Goal: Task Accomplishment & Management: Use online tool/utility

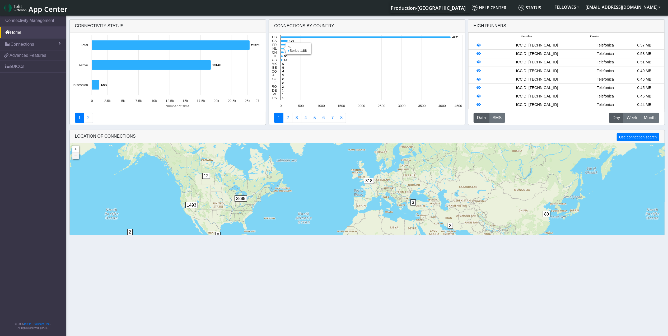
click at [281, 49] on icon at bounding box center [282, 49] width 3 height 2
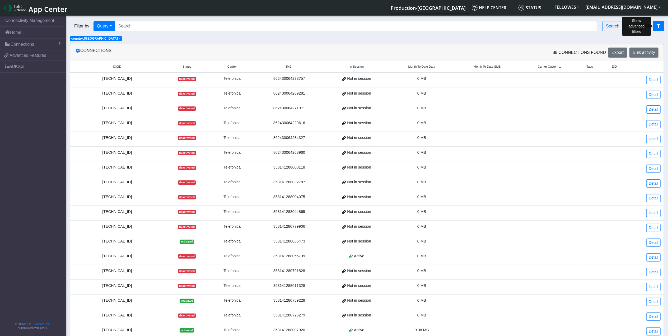
click at [657, 26] on icon "fitlers menu" at bounding box center [659, 26] width 4 height 4
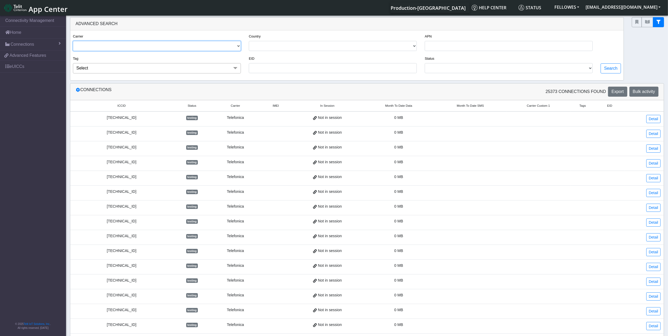
click at [175, 46] on select "TELIT AT&T-JASPER TELEFONICA" at bounding box center [157, 46] width 168 height 10
select select "telefonica"
click at [73, 41] on select "TELIT AT&T-JASPER TELEFONICA" at bounding box center [157, 46] width 168 height 10
click at [406, 48] on select "USA CANADA FRANCE NETHERLANDS CHINA ITALY UNITED KINGDOM MEXICO BELGIUM COLOMBI…" at bounding box center [333, 46] width 168 height 10
select select "nl"
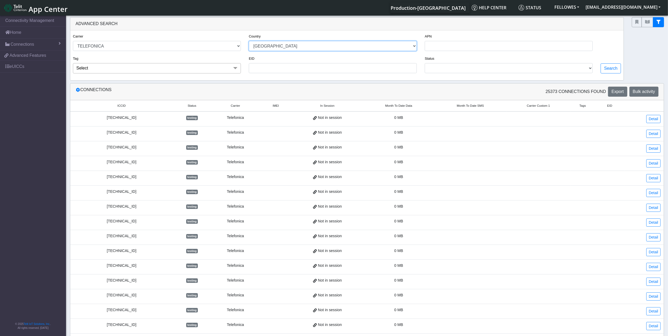
click at [249, 41] on select "USA CANADA FRANCE NETHERLANDS CHINA ITALY UNITED KINGDOM MEXICO BELGIUM COLOMBI…" at bounding box center [333, 46] width 168 height 10
click at [614, 71] on button "Search" at bounding box center [611, 68] width 20 height 10
select select "telefonica"
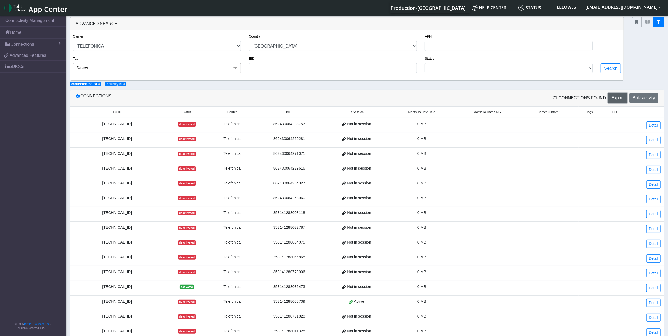
click at [618, 99] on span "Export" at bounding box center [618, 98] width 12 height 4
click at [267, 47] on select "USA CANADA FRANCE NETHERLANDS CHINA ITALY UNITED KINGDOM MEXICO BELGIUM COLOMBI…" at bounding box center [333, 46] width 168 height 10
select select "fr"
click at [249, 41] on select "USA CANADA FRANCE NETHERLANDS CHINA ITALY UNITED KINGDOM MEXICO BELGIUM COLOMBI…" at bounding box center [333, 46] width 168 height 10
click at [606, 68] on button "Search" at bounding box center [611, 68] width 20 height 10
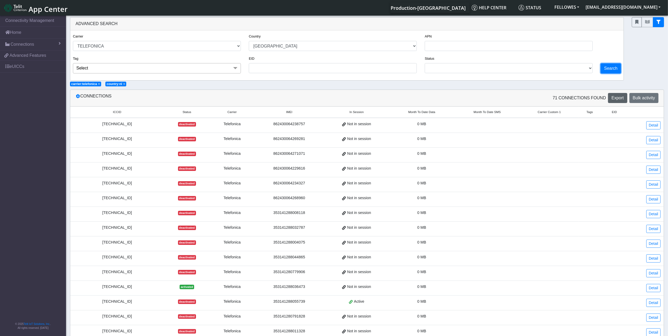
select select "telefonica"
select select "fr"
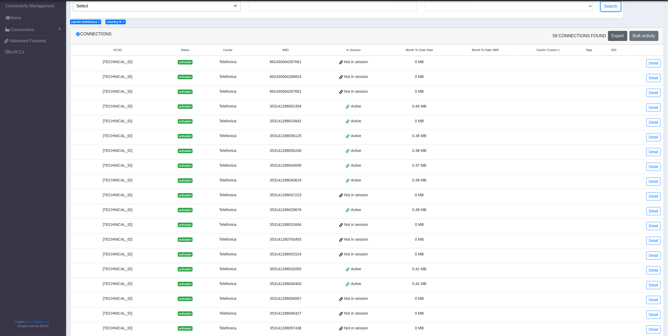
scroll to position [97, 0]
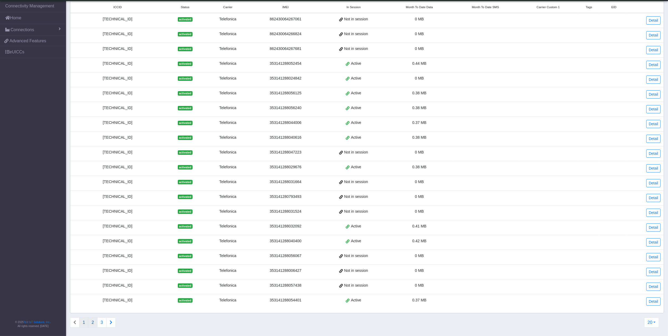
click at [95, 324] on button "2" at bounding box center [92, 323] width 9 height 10
click at [104, 323] on button "3" at bounding box center [101, 323] width 9 height 10
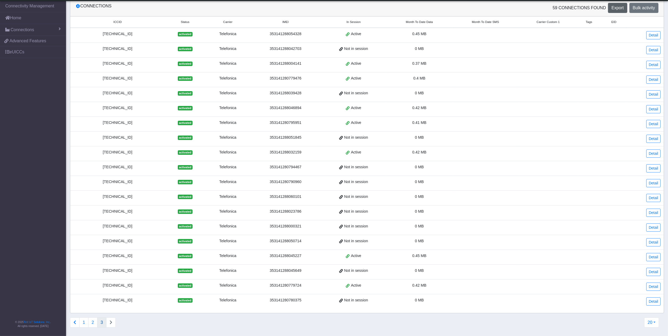
scroll to position [0, 0]
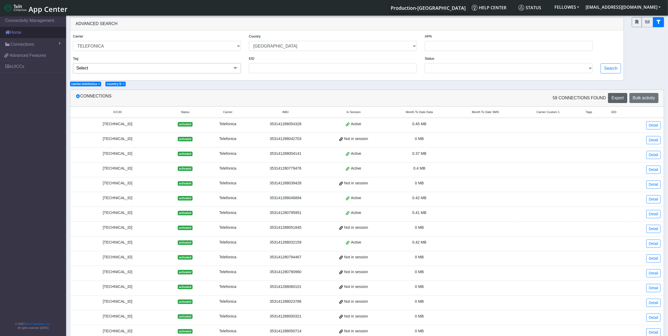
click at [34, 36] on link "Home" at bounding box center [33, 33] width 66 height 12
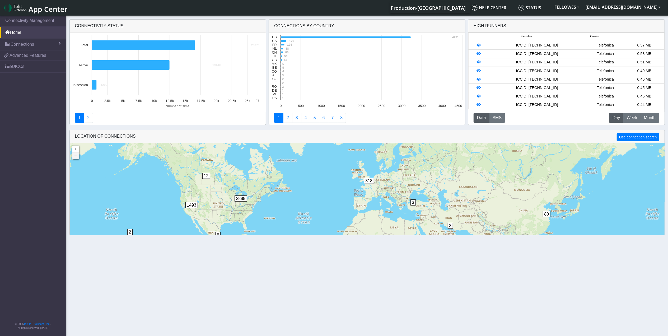
click at [39, 42] on link "Connections" at bounding box center [33, 45] width 66 height 12
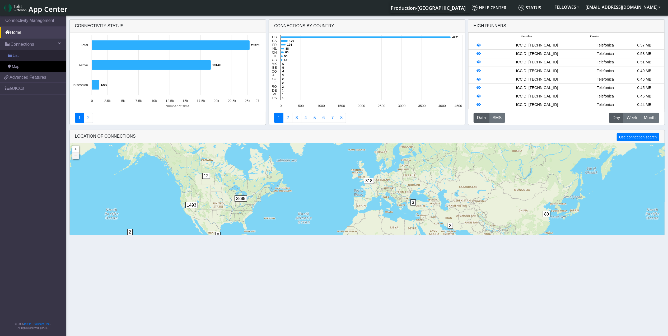
click at [41, 53] on link "List" at bounding box center [33, 55] width 66 height 11
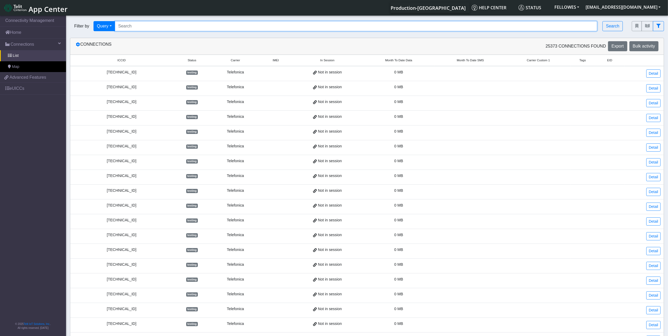
click at [199, 22] on input "Search..." at bounding box center [356, 26] width 483 height 10
paste input "353141280786695"
type input "353141280786695"
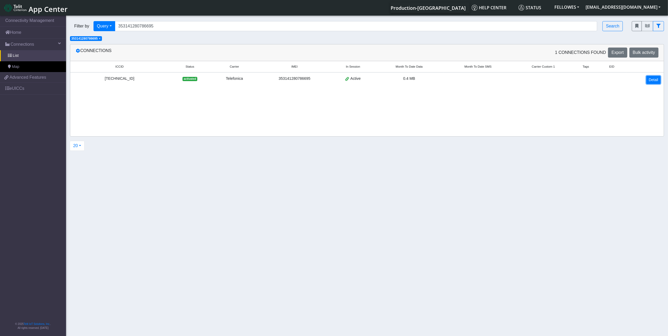
click at [650, 80] on link "Detail" at bounding box center [654, 80] width 14 height 8
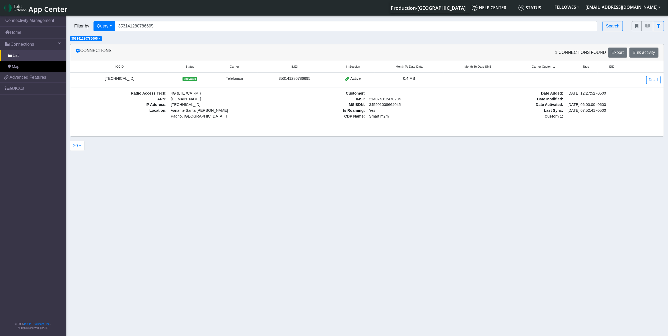
click at [122, 77] on div "8934076400011323170" at bounding box center [119, 79] width 92 height 6
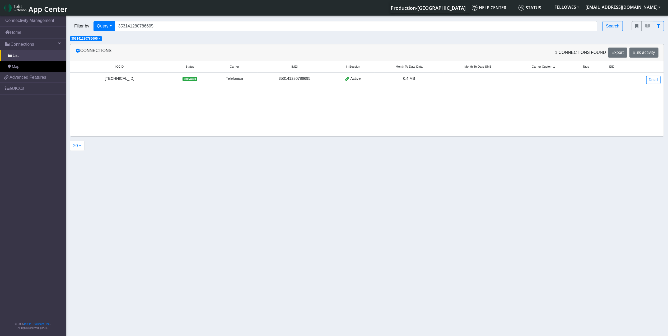
click at [122, 77] on div "8934076400011323170" at bounding box center [119, 79] width 92 height 6
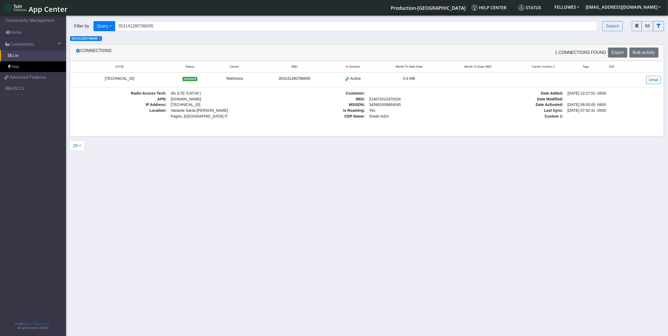
copy div "8934076400011323170"
click at [23, 88] on link "eUICCs" at bounding box center [33, 89] width 66 height 12
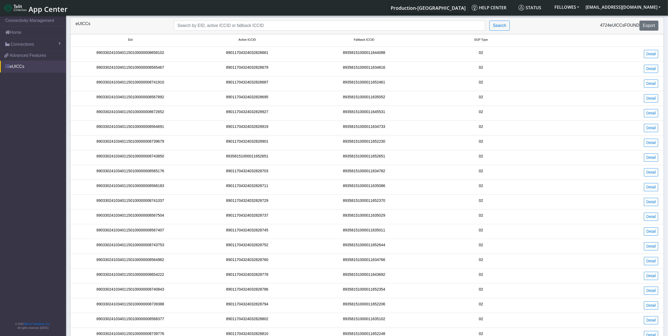
click at [43, 64] on link "eUICCs" at bounding box center [33, 67] width 66 height 12
click at [27, 55] on span "Advanced Features" at bounding box center [28, 55] width 37 height 6
click at [40, 47] on link "Connections" at bounding box center [33, 45] width 66 height 12
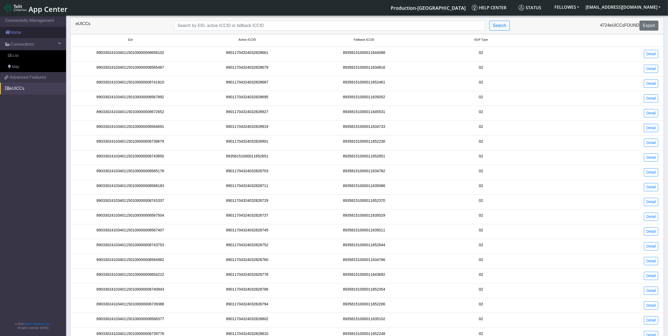
click at [39, 35] on link "Home" at bounding box center [33, 33] width 66 height 12
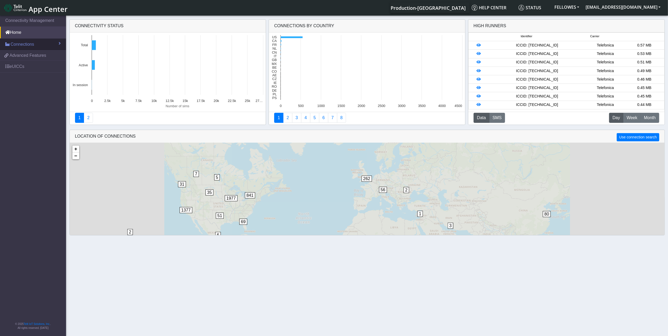
click at [25, 44] on span "Connections" at bounding box center [23, 44] width 24 height 6
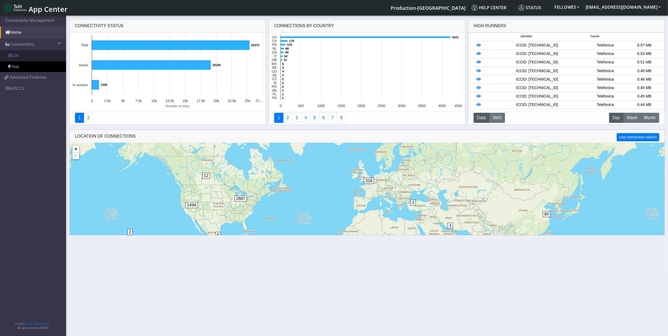
click at [25, 53] on link "List" at bounding box center [33, 55] width 66 height 11
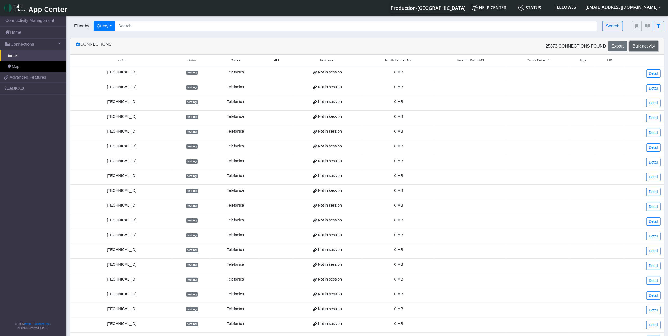
click at [645, 47] on span "Bulk activity" at bounding box center [644, 46] width 22 height 4
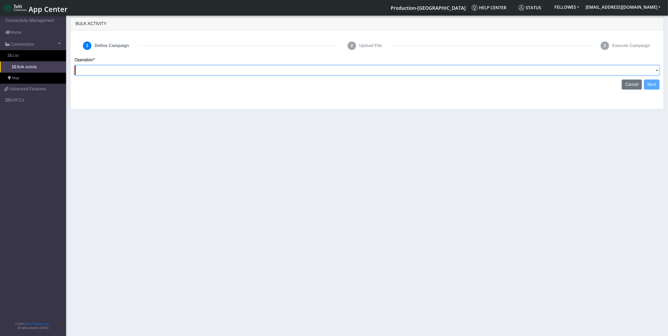
click at [649, 70] on select "Activate SIMs Deactivate SIMs Add Tags Remove Tags Advanced" at bounding box center [367, 70] width 585 height 10
select select "Activate SIMs"
click at [75, 65] on select "Activate SIMs Deactivate SIMs Add Tags Remove Tags Advanced" at bounding box center [367, 70] width 585 height 10
click at [656, 84] on button "Next" at bounding box center [652, 85] width 16 height 10
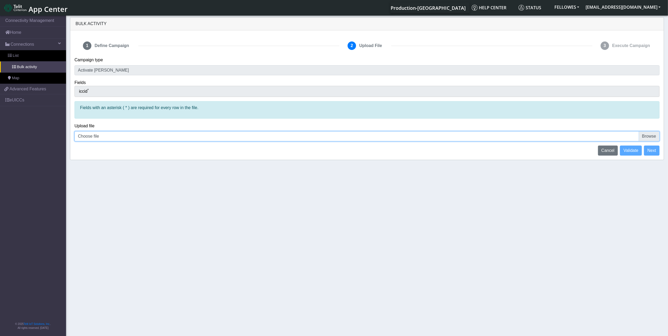
click at [652, 137] on input "Choose file" at bounding box center [367, 136] width 585 height 10
type input "C:\fakepath\Connection_List (24).csv"
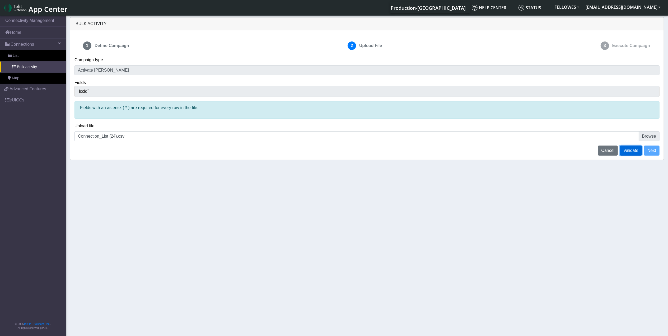
click at [633, 150] on span "Validate" at bounding box center [631, 150] width 15 height 4
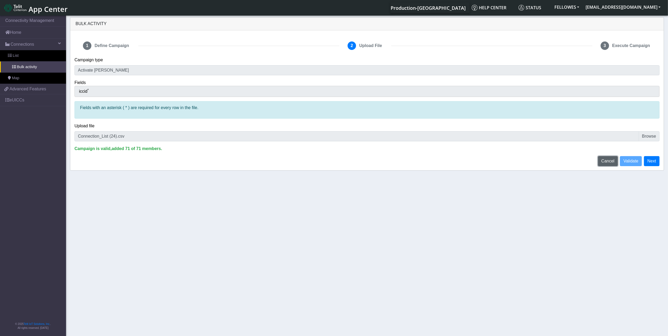
click at [607, 162] on span "Cancel" at bounding box center [608, 161] width 13 height 4
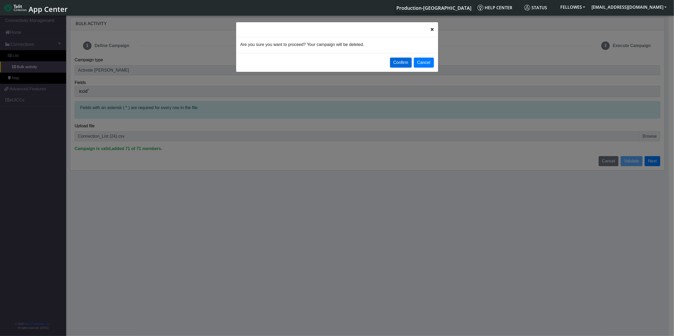
click at [400, 63] on button "Confirm" at bounding box center [401, 63] width 22 height 10
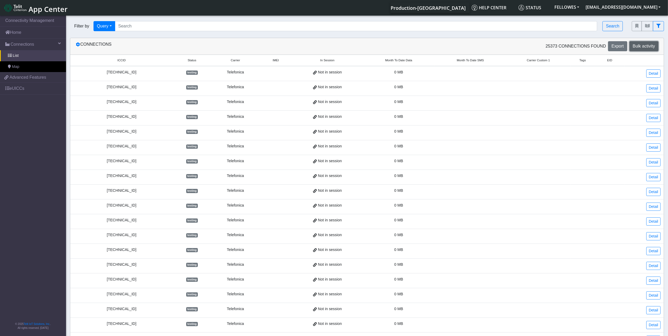
click at [652, 48] on span "Bulk activity" at bounding box center [644, 46] width 22 height 4
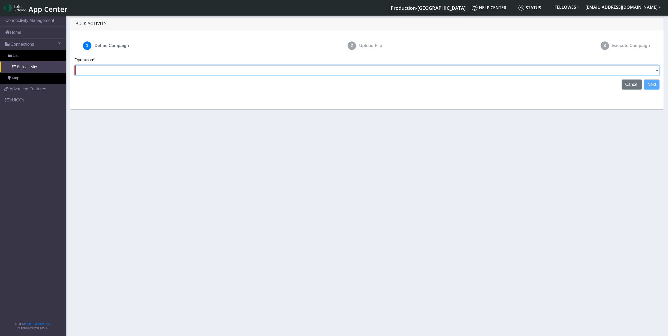
click at [653, 69] on select "Activate SIMs Deactivate SIMs Add Tags Remove Tags Advanced" at bounding box center [367, 70] width 585 height 10
select select "Activate SIMs"
click at [75, 65] on select "Activate SIMs Deactivate SIMs Add Tags Remove Tags Advanced" at bounding box center [367, 70] width 585 height 10
click at [654, 85] on button "Next" at bounding box center [652, 85] width 16 height 10
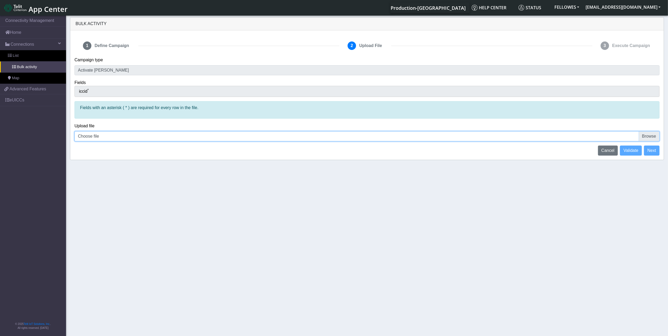
click at [100, 140] on input "Choose file" at bounding box center [367, 136] width 585 height 10
click at [651, 136] on input "Choose file" at bounding box center [367, 136] width 585 height 10
type input "C:\fakepath\Connection_List (24).xlsx"
click at [648, 134] on input "Choose file" at bounding box center [367, 136] width 585 height 10
type input "C:\fakepath\Connection_List (24).csv"
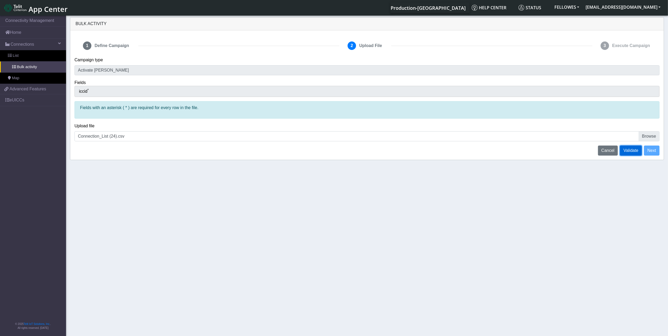
click at [627, 148] on span "Validate" at bounding box center [631, 150] width 15 height 4
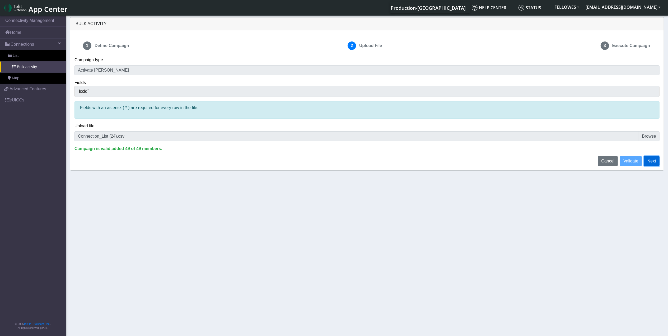
click at [650, 162] on button "Next" at bounding box center [652, 161] width 16 height 10
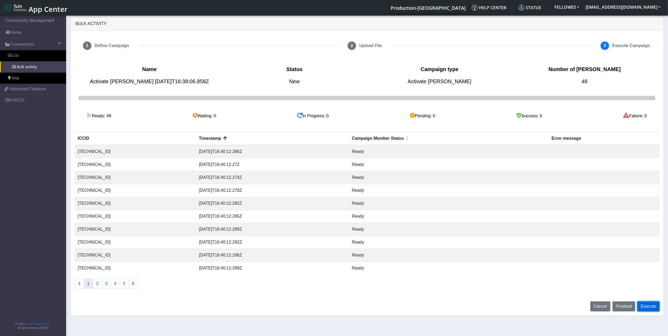
click at [652, 308] on button "Execute" at bounding box center [649, 306] width 22 height 10
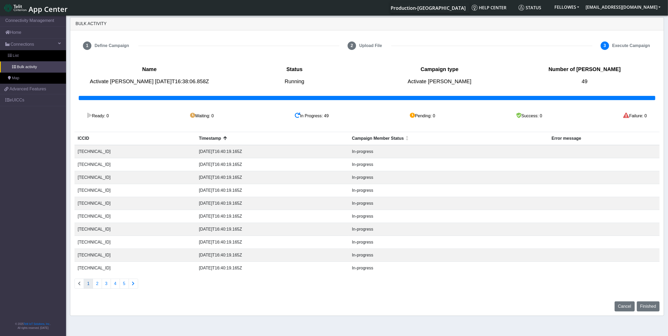
drag, startPoint x: 122, startPoint y: 271, endPoint x: 92, endPoint y: 171, distance: 103.8
click at [92, 171] on tbody "8934076400011325951 2025-09-01T16:40:19.165Z In-progress 8934076400011324269 20…" at bounding box center [367, 209] width 585 height 129
drag, startPoint x: 92, startPoint y: 171, endPoint x: 173, endPoint y: 176, distance: 81.5
click at [92, 170] on tbody "8934076400011325951 2025-09-01T16:40:19.165Z In-progress 8934076400011324269 20…" at bounding box center [367, 209] width 585 height 129
click at [652, 306] on span "Finished" at bounding box center [648, 306] width 16 height 4
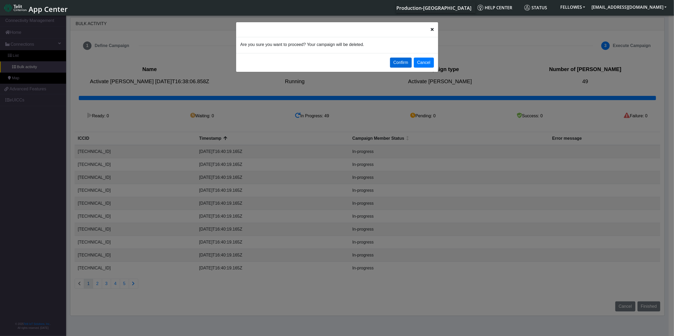
click at [398, 62] on button "Confirm" at bounding box center [401, 63] width 22 height 10
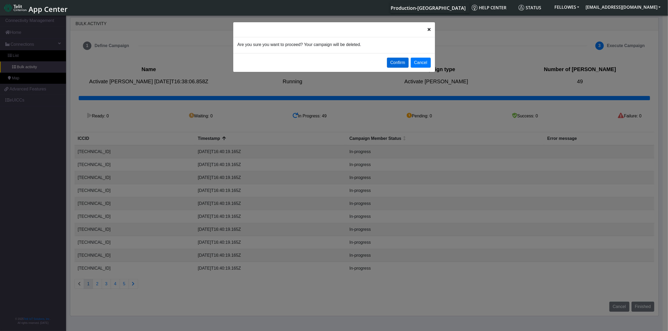
select select
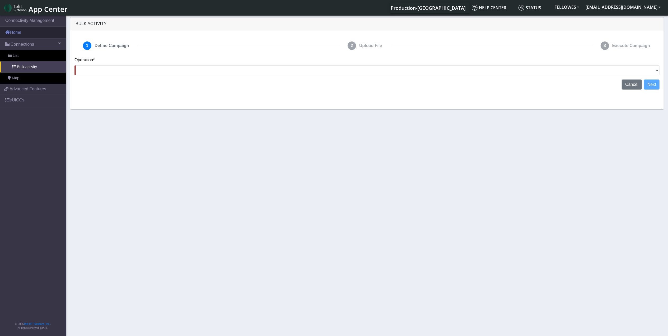
click at [20, 33] on link "Home" at bounding box center [33, 33] width 66 height 12
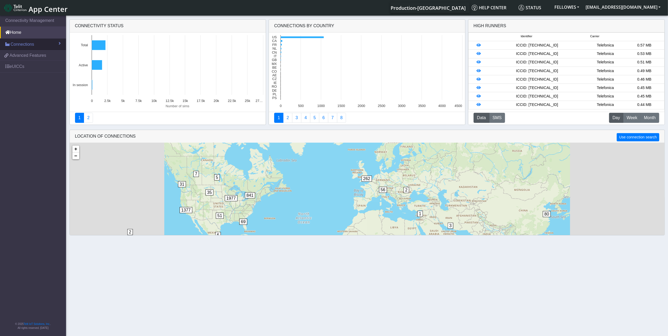
click at [25, 41] on link "Connections" at bounding box center [33, 45] width 66 height 12
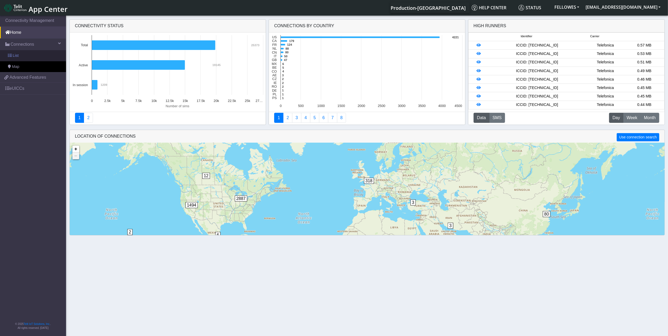
click at [31, 52] on link "List" at bounding box center [33, 55] width 66 height 11
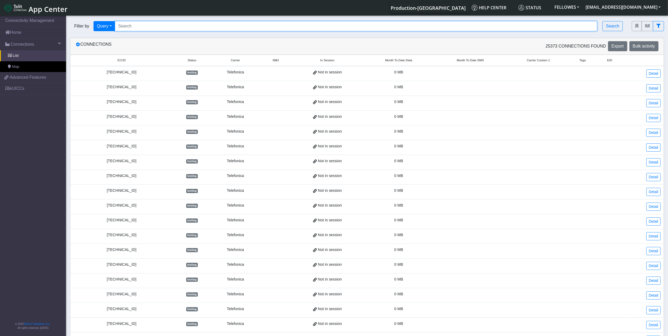
click at [149, 26] on input "Search..." at bounding box center [356, 26] width 483 height 10
paste input "8934076400011325951 8934076400011324269 8934076400011325795 8934076400011325639…"
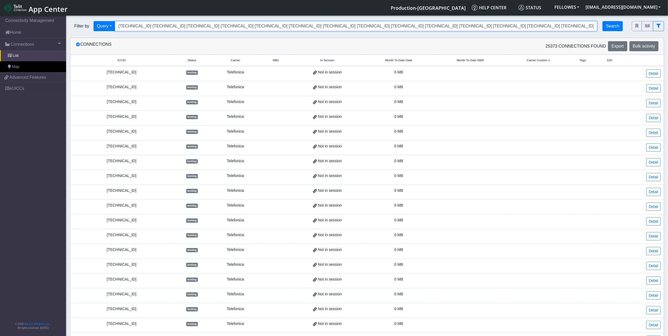
type input "8934076400011325951 8934076400011324269 8934076400011325795 8934076400011325639…"
click at [606, 24] on button "Search" at bounding box center [613, 26] width 20 height 10
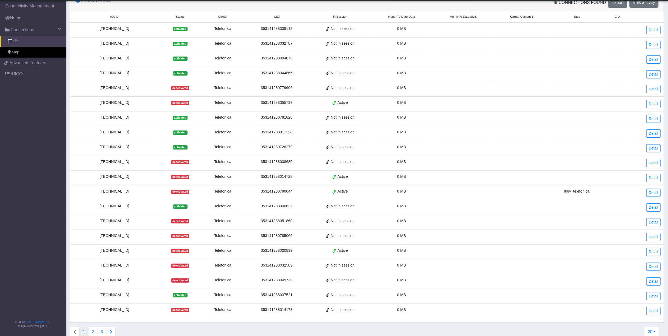
scroll to position [51, 0]
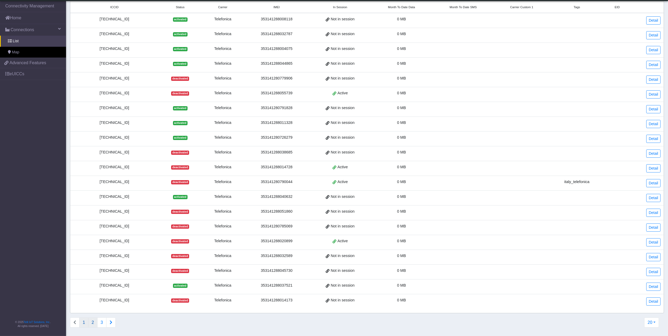
click at [92, 324] on button "2" at bounding box center [92, 323] width 9 height 10
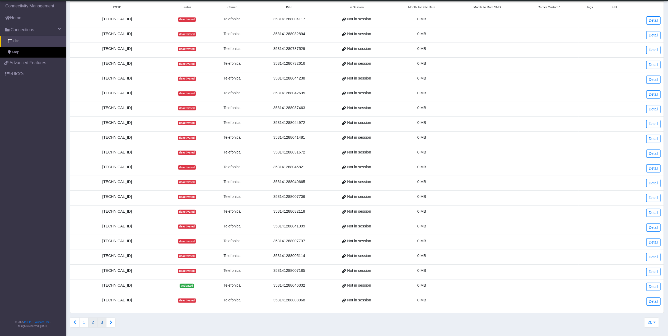
click at [101, 324] on button "3" at bounding box center [101, 323] width 9 height 10
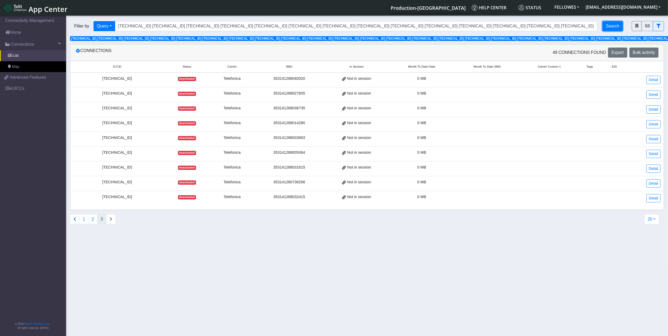
click at [615, 26] on button "Search" at bounding box center [613, 26] width 20 height 10
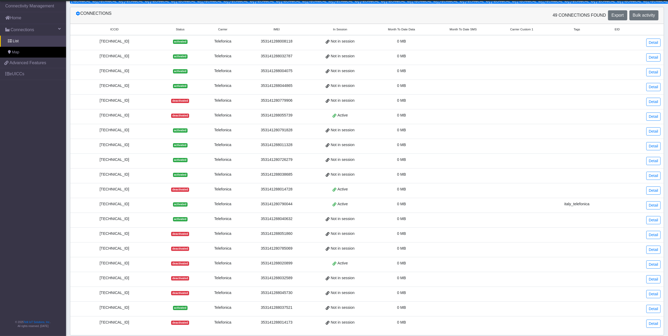
scroll to position [57, 0]
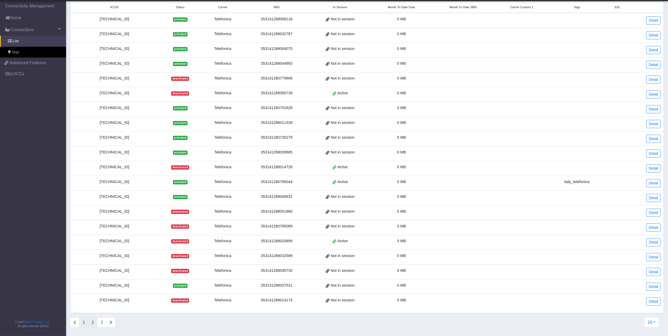
click at [89, 323] on button "2" at bounding box center [92, 323] width 9 height 10
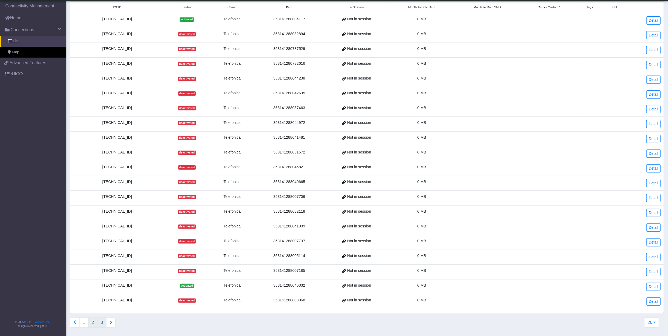
click at [101, 322] on button "3" at bounding box center [101, 323] width 9 height 10
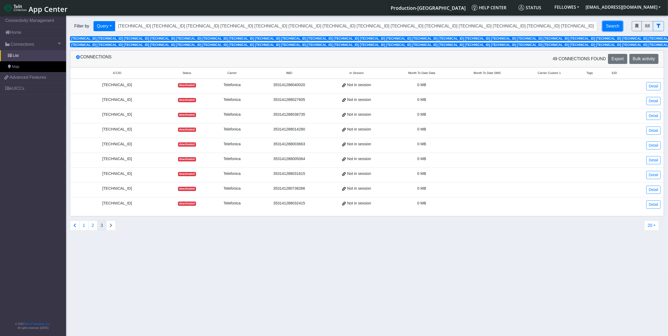
click at [610, 24] on button "Search" at bounding box center [613, 26] width 20 height 10
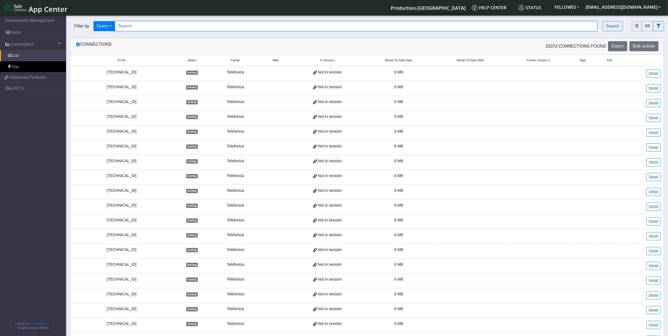
click at [146, 22] on input "Search..." at bounding box center [356, 26] width 483 height 10
paste input "[TECHNICAL_ID] [TECHNICAL_ID] [TECHNICAL_ID] [TECHNICAL_ID] [TECHNICAL_ID] [TEC…"
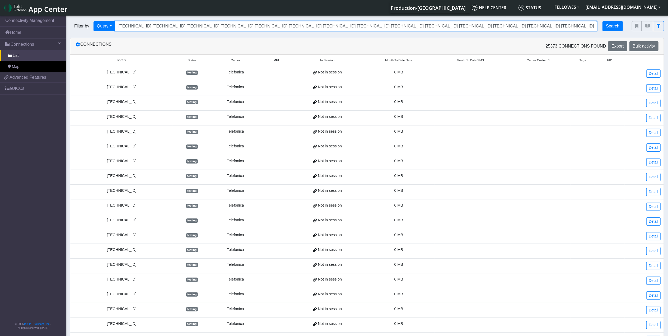
type input "[TECHNICAL_ID] [TECHNICAL_ID] [TECHNICAL_ID] [TECHNICAL_ID] [TECHNICAL_ID] [TEC…"
click at [609, 26] on button "Search" at bounding box center [613, 26] width 20 height 10
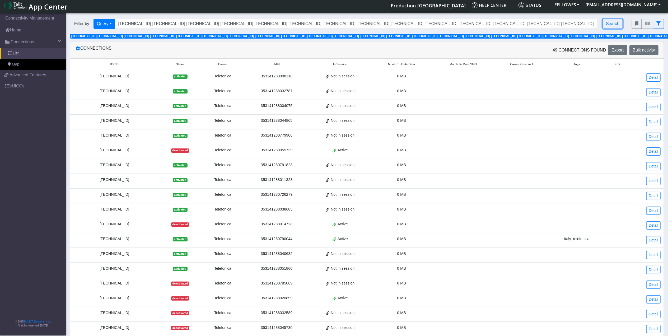
scroll to position [51, 0]
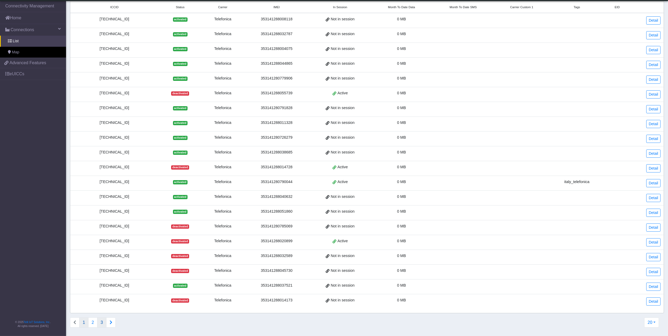
click at [102, 325] on button "3" at bounding box center [101, 323] width 9 height 10
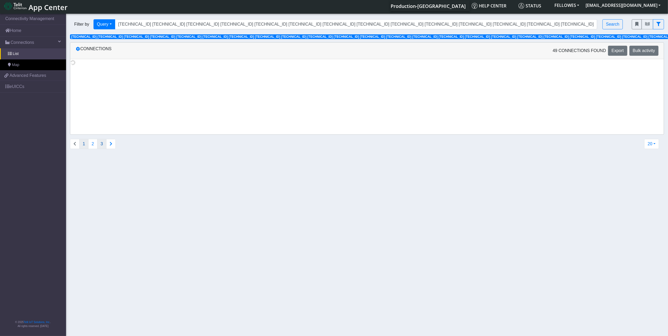
scroll to position [0, 0]
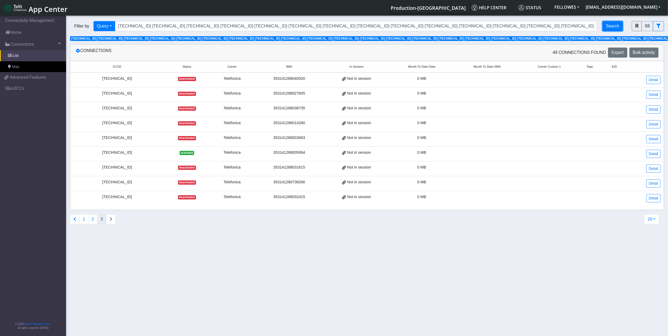
click at [613, 23] on button "Search" at bounding box center [613, 26] width 20 height 10
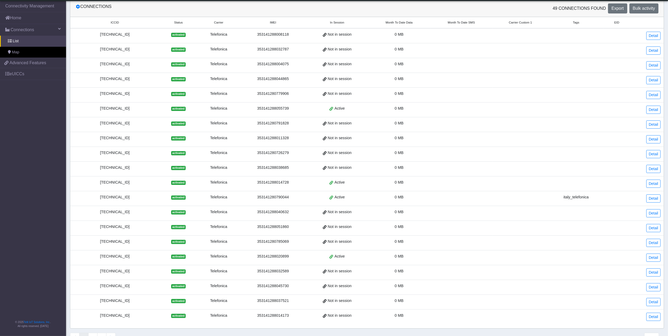
scroll to position [57, 0]
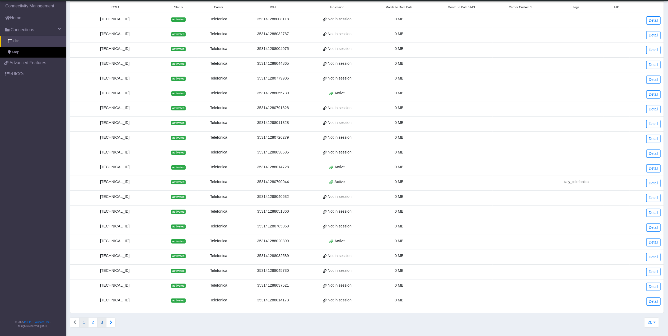
click at [104, 322] on button "3" at bounding box center [101, 323] width 9 height 10
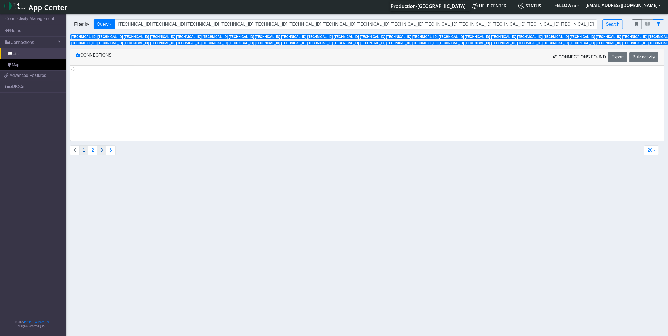
scroll to position [0, 0]
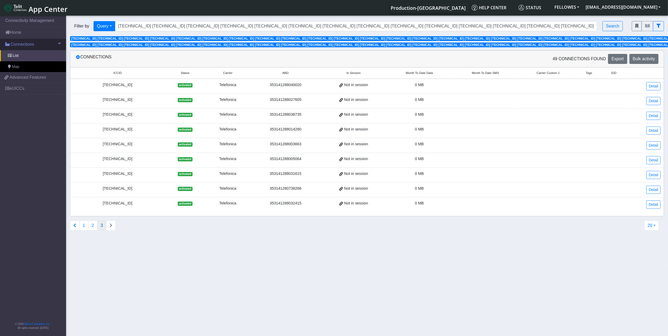
click at [25, 43] on span "Connections" at bounding box center [23, 44] width 24 height 6
click at [28, 33] on link "Home" at bounding box center [33, 33] width 66 height 12
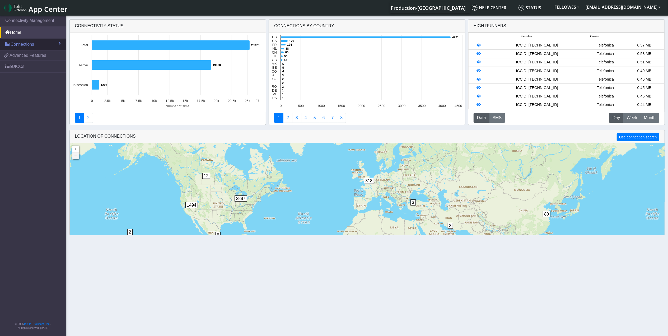
click at [39, 45] on link "Connections" at bounding box center [33, 45] width 66 height 12
click at [36, 43] on link "Connections" at bounding box center [33, 45] width 66 height 12
click at [32, 58] on link "List" at bounding box center [33, 55] width 66 height 11
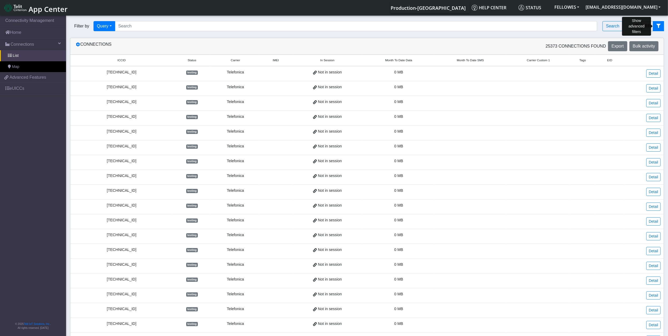
click at [657, 27] on icon "fitlers menu" at bounding box center [659, 26] width 4 height 4
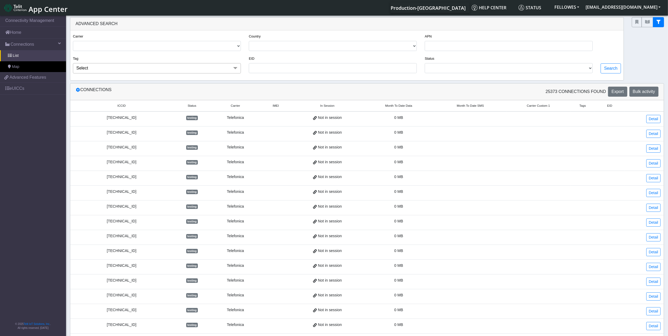
click at [195, 53] on div "Carrier TELIT AT&T-JASPER TELEFONICA" at bounding box center [157, 44] width 176 height 22
click at [191, 47] on select "TELIT AT&T-JASPER TELEFONICA" at bounding box center [157, 46] width 168 height 10
select select "telefonica"
click at [73, 41] on select "TELIT AT&T-JASPER TELEFONICA" at bounding box center [157, 46] width 168 height 10
click at [455, 67] on select "ACTIVATED DEACTIVATED TESTING READY" at bounding box center [509, 68] width 168 height 10
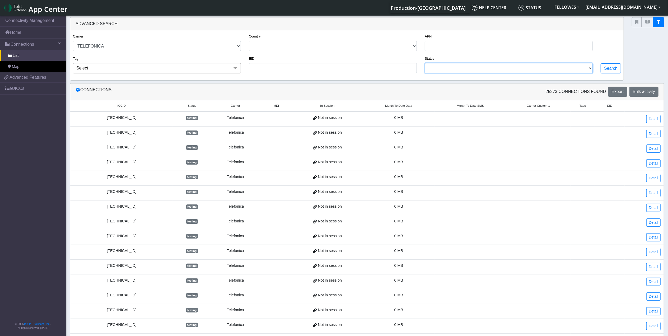
select select "deactivated"
click at [425, 64] on select "ACTIVATED DEACTIVATED TESTING READY" at bounding box center [509, 68] width 168 height 10
click at [610, 68] on button "Search" at bounding box center [611, 68] width 20 height 10
select select "telefonica"
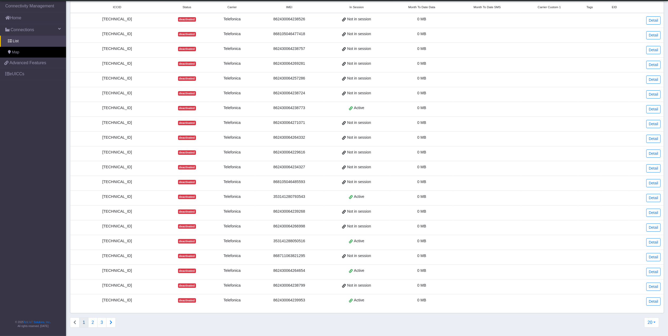
scroll to position [97, 0]
click at [92, 323] on button "2" at bounding box center [92, 323] width 9 height 10
click at [148, 136] on div "[TECHNICAL_ID]" at bounding box center [116, 138] width 87 height 6
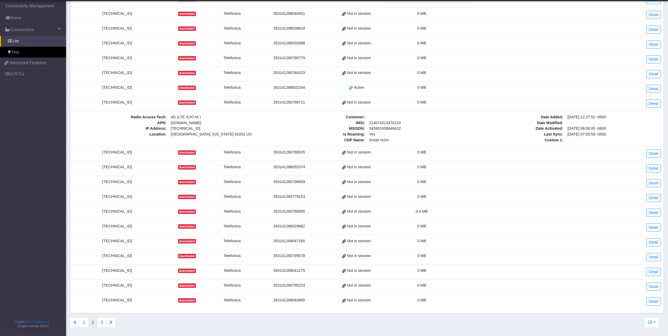
scroll to position [138, 0]
click at [108, 253] on div "[TECHNICAL_ID]" at bounding box center [116, 256] width 87 height 6
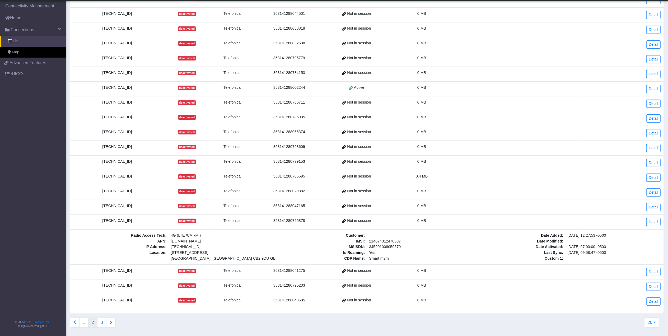
click at [120, 298] on div "[TECHNICAL_ID]" at bounding box center [116, 301] width 87 height 6
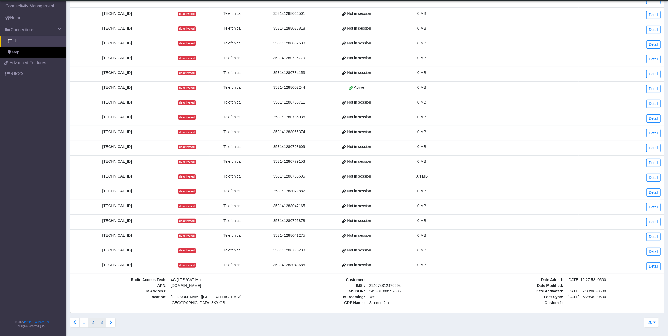
click at [103, 321] on button "3" at bounding box center [101, 323] width 9 height 10
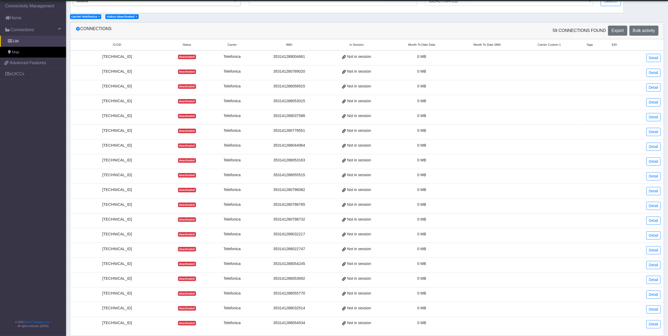
scroll to position [82, 0]
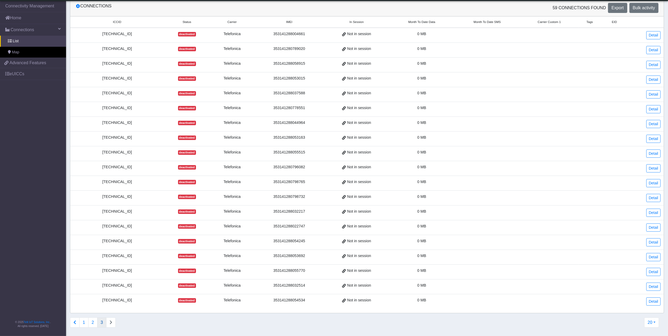
click at [107, 302] on div "[TECHNICAL_ID]" at bounding box center [116, 301] width 87 height 6
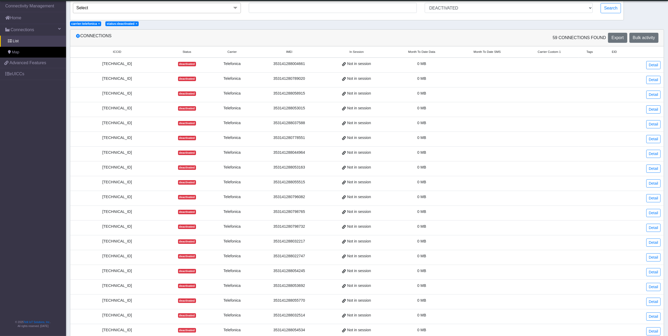
scroll to position [0, 0]
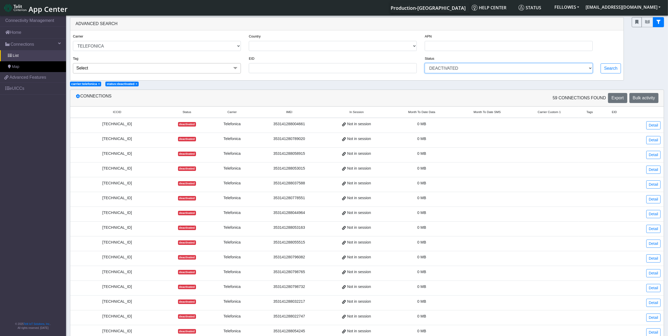
click at [490, 67] on select "ACTIVATED DEACTIVATED TESTING READY" at bounding box center [509, 68] width 168 height 10
select select "testing"
click at [425, 64] on select "ACTIVATED DEACTIVATED TESTING READY" at bounding box center [509, 68] width 168 height 10
click at [606, 69] on button "Search" at bounding box center [611, 68] width 20 height 10
select select "telefonica"
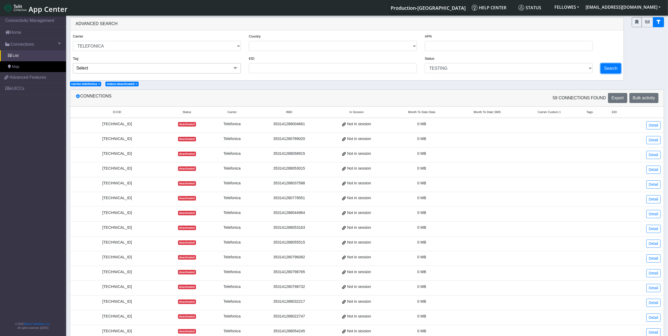
select select "testing"
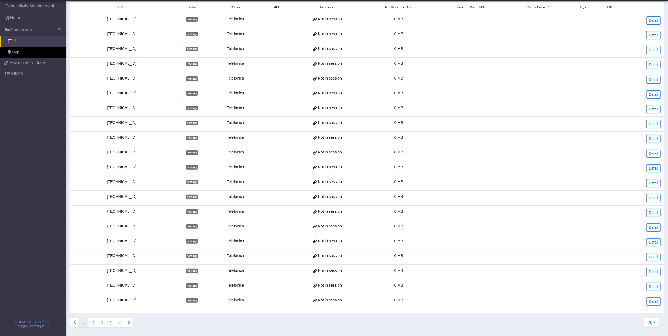
scroll to position [97, 0]
click at [118, 323] on button "5" at bounding box center [119, 323] width 9 height 10
